Goal: Register for event/course

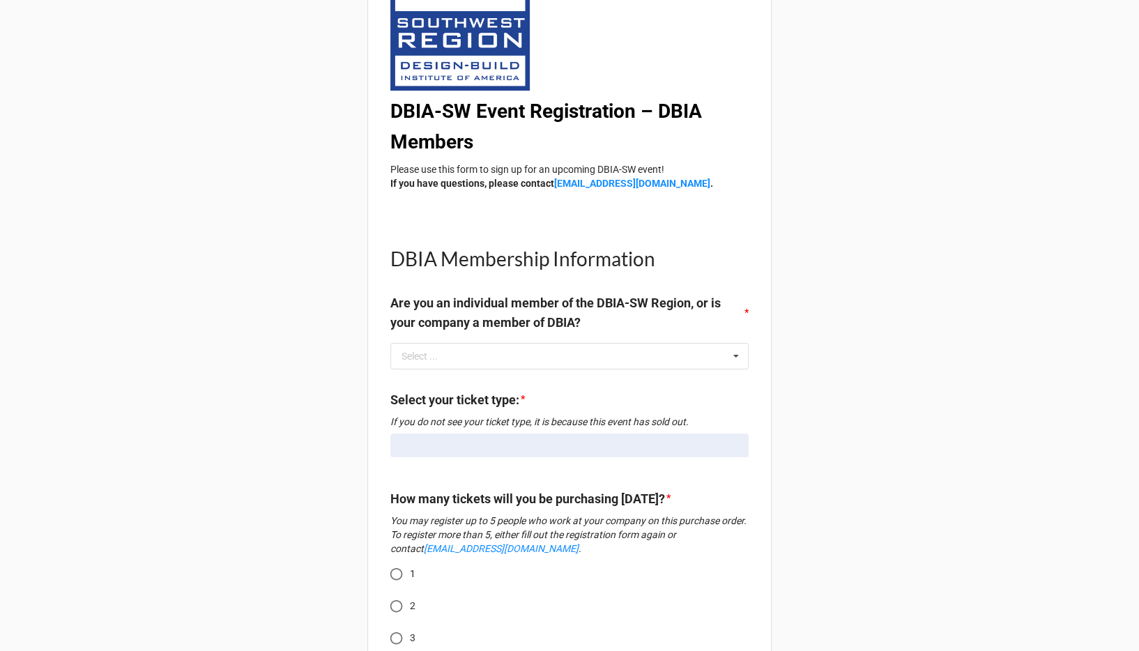
scroll to position [220, 0]
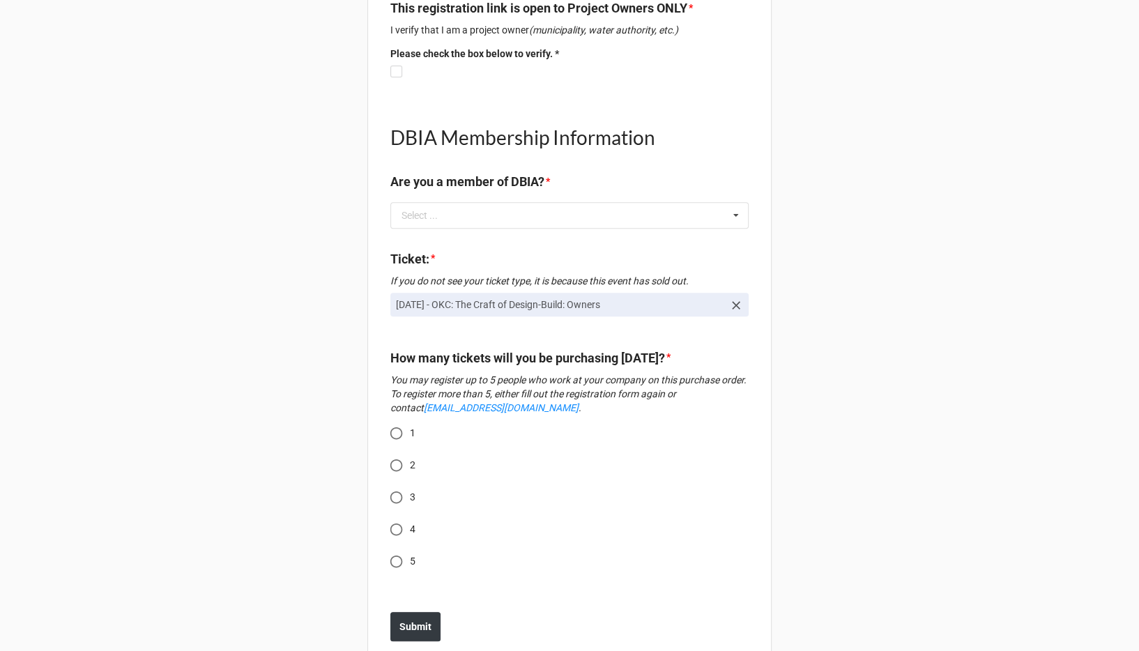
scroll to position [468, 0]
